Goal: Check status: Check status

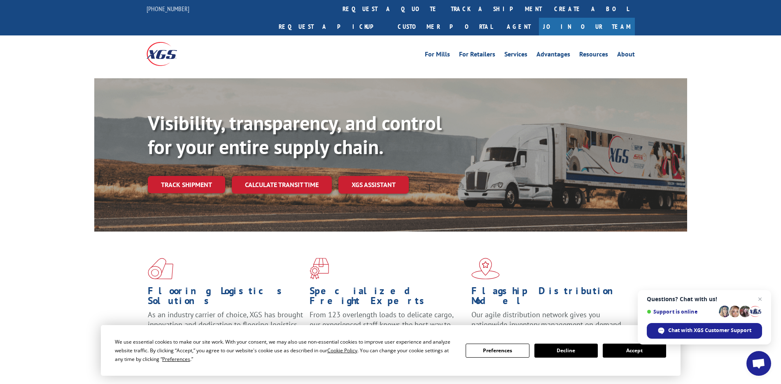
click at [756, 365] on span "Open chat" at bounding box center [759, 364] width 14 height 12
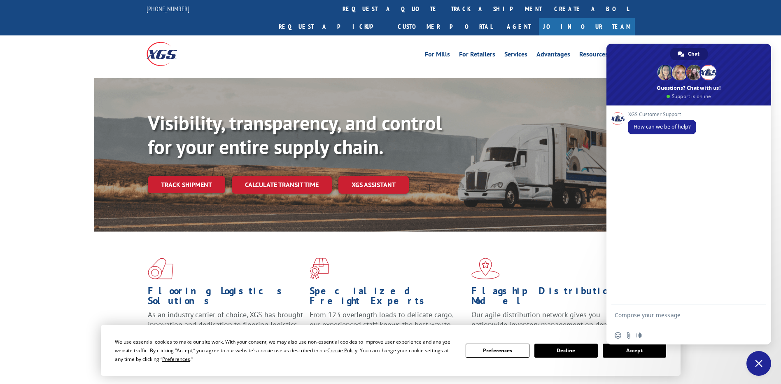
click at [650, 316] on textarea "Compose your message..." at bounding box center [680, 318] width 130 height 15
type textarea "Hii"
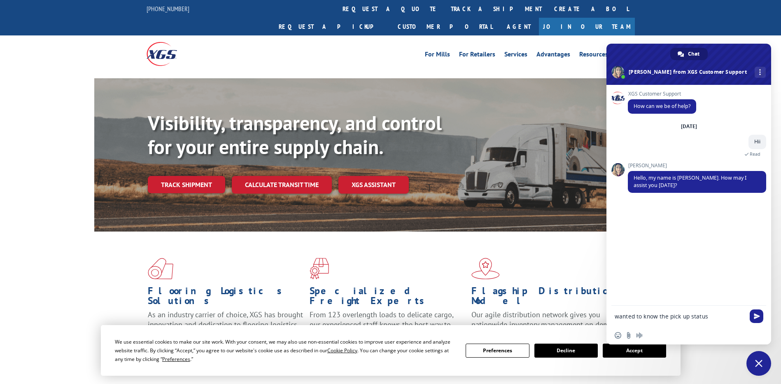
click at [721, 317] on textarea "wanted to know the pick up status" at bounding box center [680, 316] width 130 height 7
type textarea "wanted to know the pick up status for 2 loads"
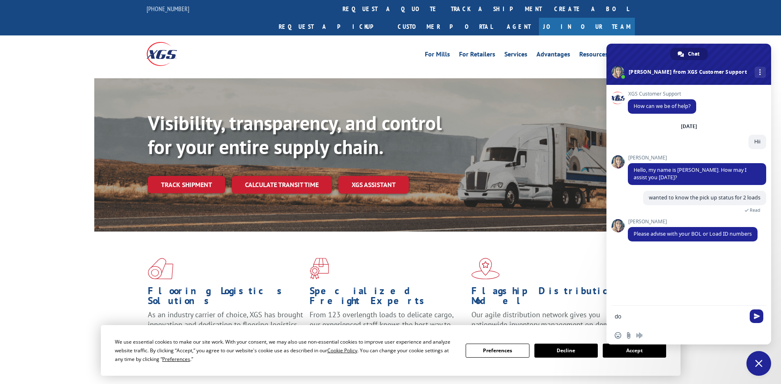
type textarea "d"
click at [665, 321] on form at bounding box center [680, 317] width 130 height 22
click at [665, 318] on textarea "Compose your message..." at bounding box center [680, 316] width 130 height 7
paste textarea "529750384"
type textarea "529750384"
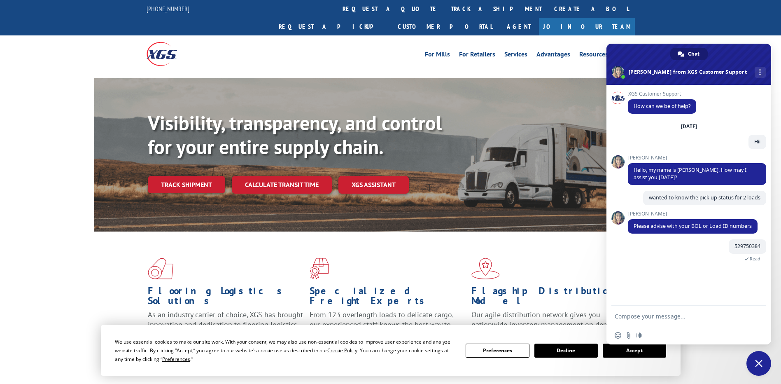
click at [646, 319] on textarea "Compose your message..." at bounding box center [680, 316] width 130 height 7
paste textarea "530057043"
type textarea "530057043"
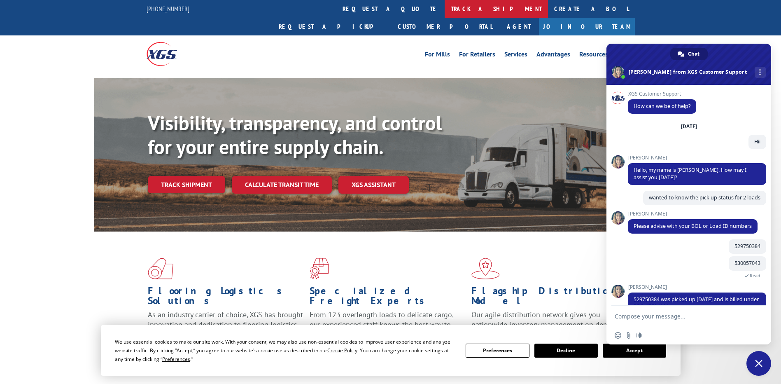
scroll to position [18, 0]
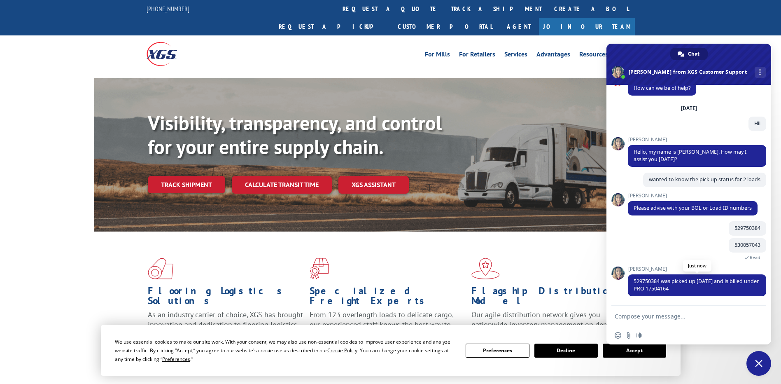
click at [692, 288] on span "529750384 was picked up [DATE] and is billed under PRO 17504164" at bounding box center [696, 285] width 125 height 14
copy span "17504164"
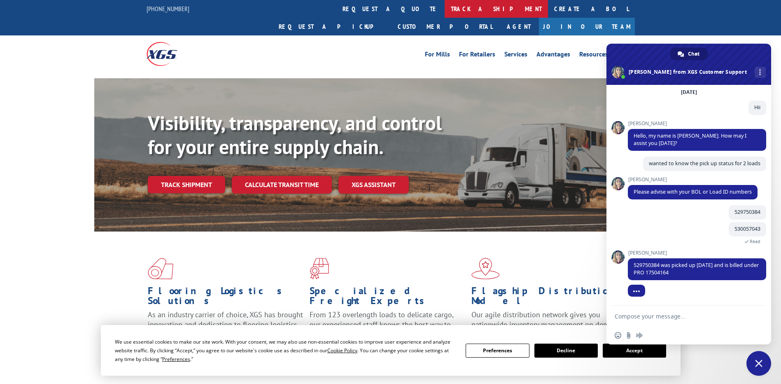
click at [445, 9] on link "track a shipment" at bounding box center [496, 9] width 103 height 18
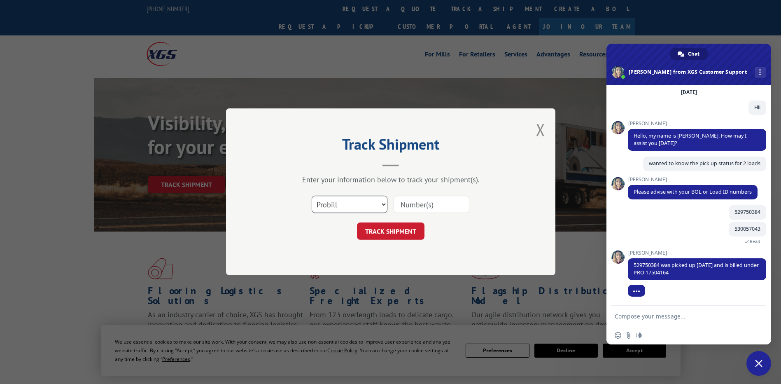
click at [374, 206] on select "Select category... Probill BOL PO" at bounding box center [350, 204] width 76 height 17
click at [413, 203] on input at bounding box center [432, 204] width 76 height 17
paste input "17504164"
type input "17504164"
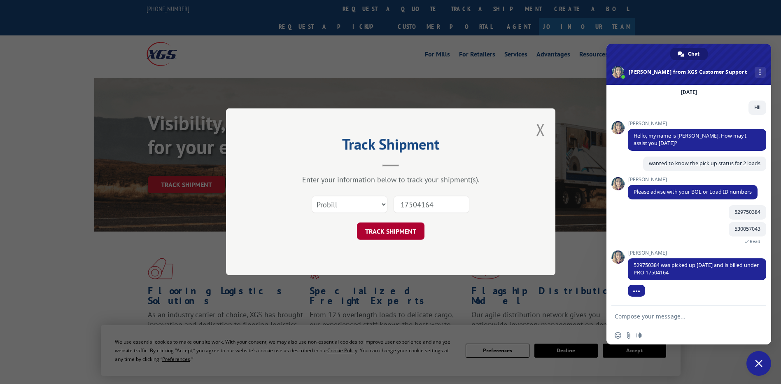
click at [394, 237] on button "TRACK SHIPMENT" at bounding box center [391, 231] width 68 height 17
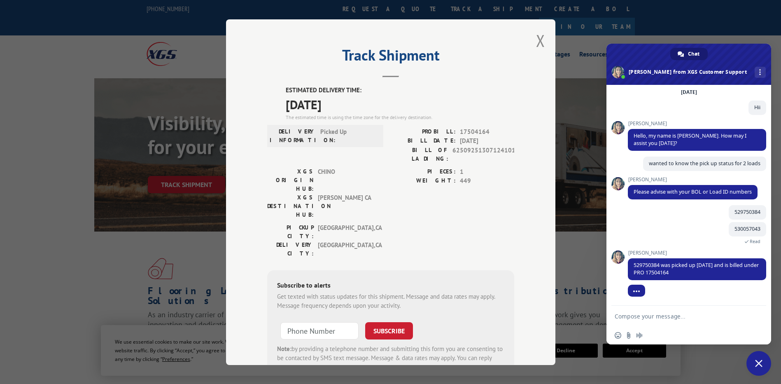
click at [473, 131] on span "17504164" at bounding box center [487, 131] width 54 height 9
copy span "17504164"
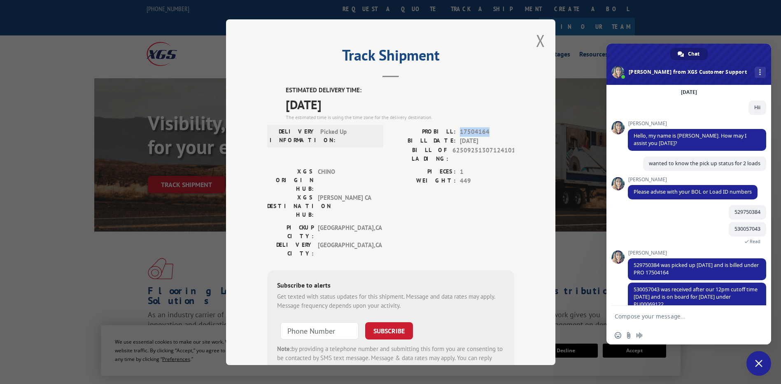
scroll to position [50, 0]
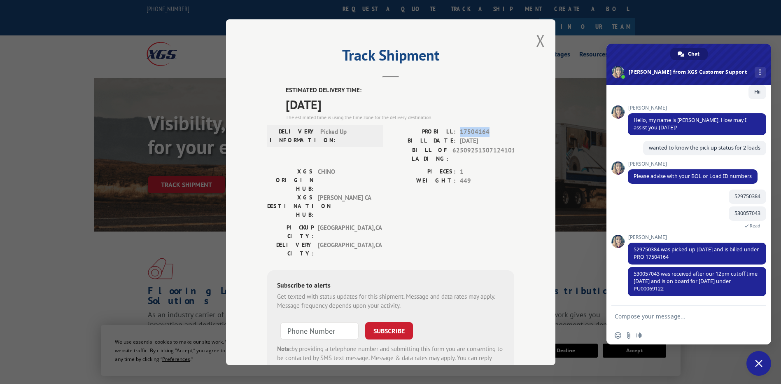
click at [664, 318] on textarea "Compose your message..." at bounding box center [680, 316] width 130 height 7
type textarea "Ok"
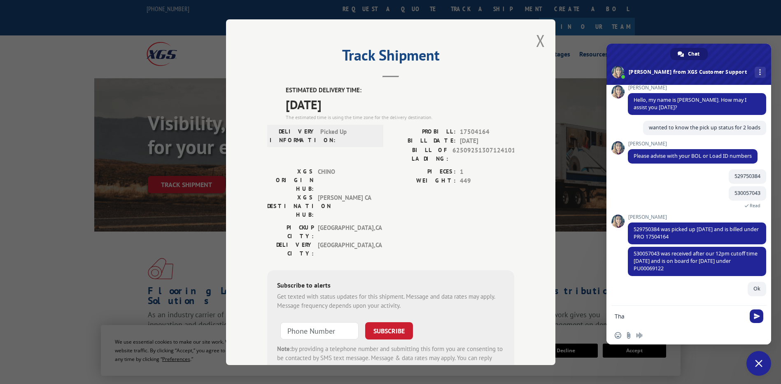
scroll to position [70, 0]
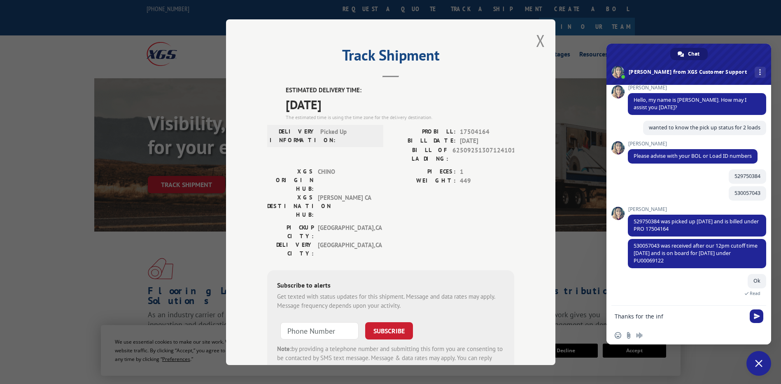
type textarea "Thanks for the info"
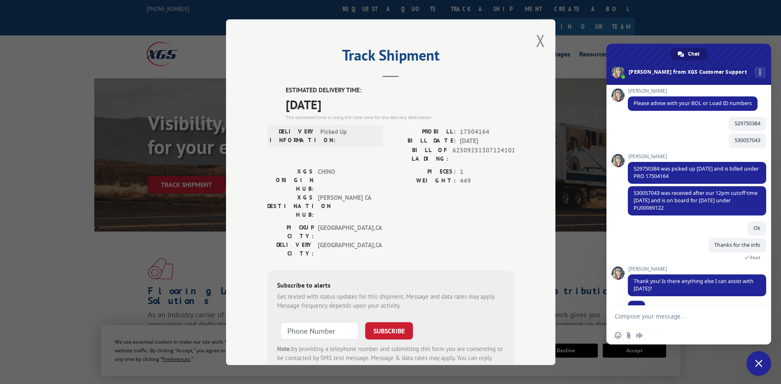
scroll to position [139, 0]
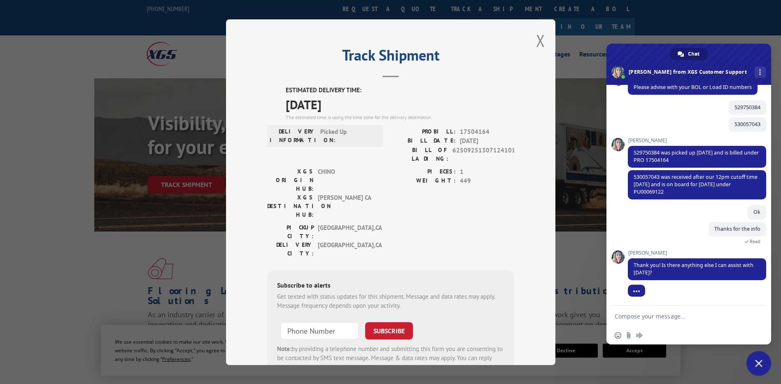
click at [645, 315] on textarea "Compose your message..." at bounding box center [680, 316] width 130 height 7
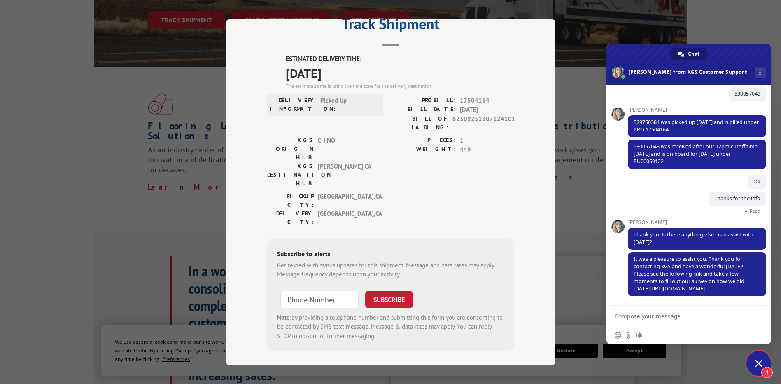
scroll to position [0, 0]
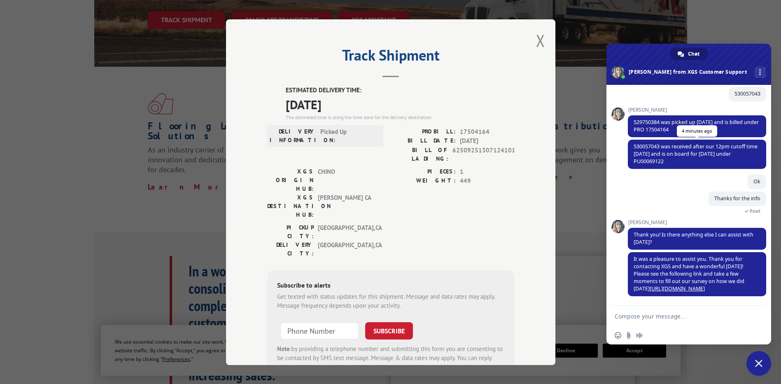
click at [652, 161] on span "530057043 was received after our 12pm cutoff time [DATE] and is on board for [D…" at bounding box center [696, 154] width 124 height 22
copy span "PU00069122"
